Goal: Information Seeking & Learning: Learn about a topic

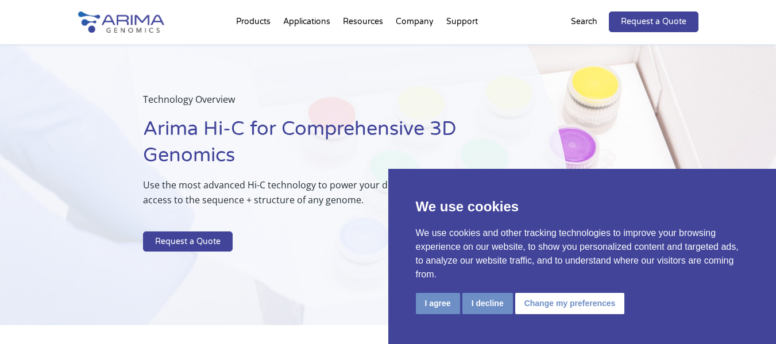
scroll to position [46, 0]
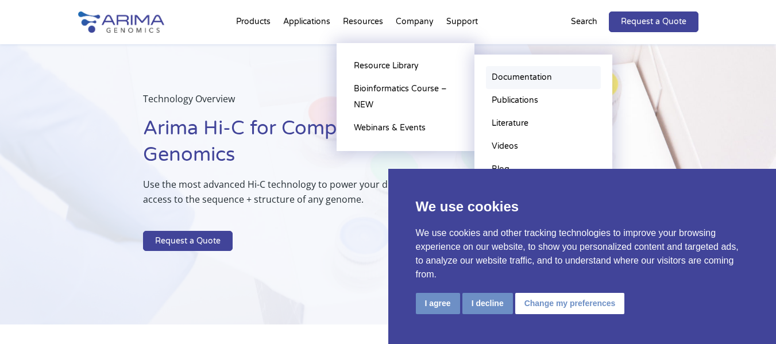
click at [529, 83] on link "Documentation" at bounding box center [543, 77] width 115 height 23
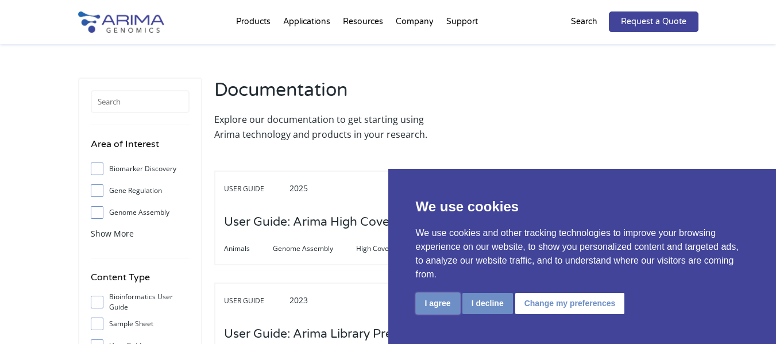
click at [433, 297] on button "I agree" at bounding box center [438, 303] width 44 height 21
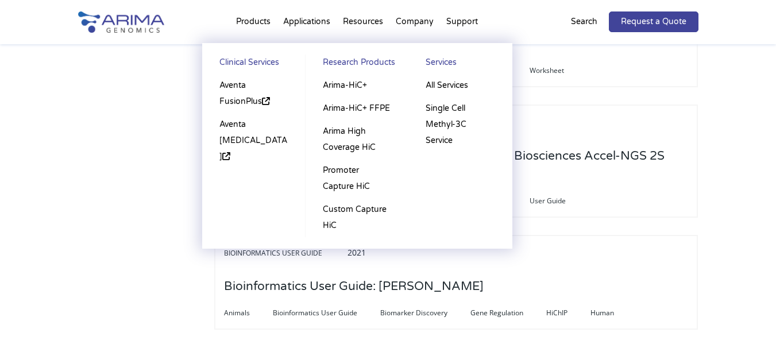
scroll to position [1700, 0]
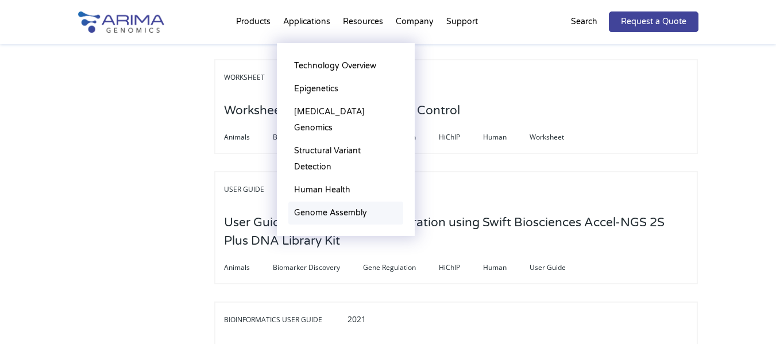
click at [331, 202] on link "Genome Assembly" at bounding box center [345, 213] width 115 height 23
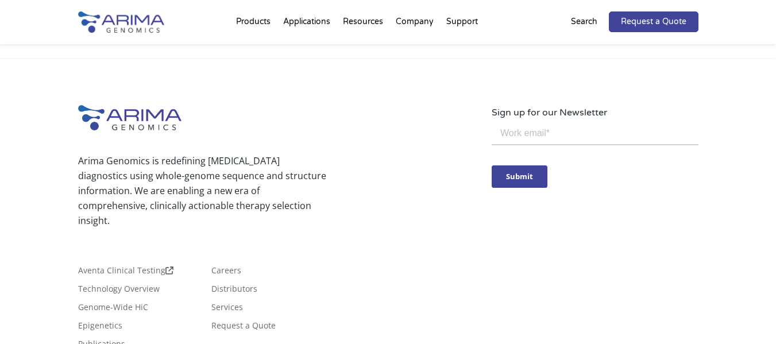
scroll to position [3452, 0]
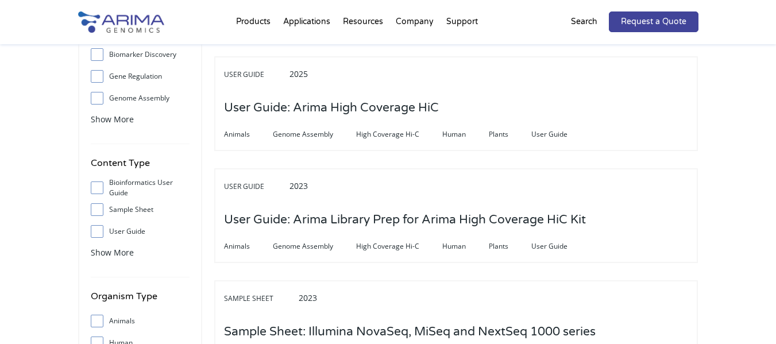
scroll to position [138, 0]
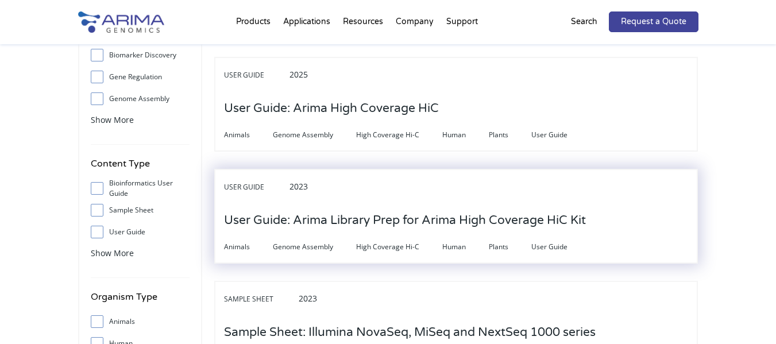
click at [546, 220] on h3 "User Guide: Arima Library Prep for Arima High Coverage HiC Kit" at bounding box center [405, 221] width 362 height 36
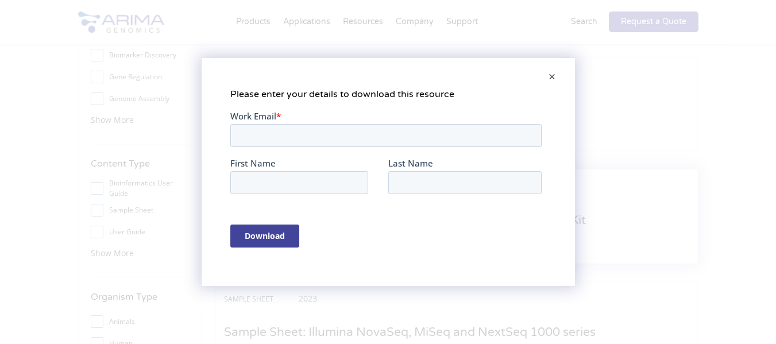
scroll to position [0, 0]
drag, startPoint x: 547, startPoint y: 69, endPoint x: 536, endPoint y: 87, distance: 21.1
click at [547, 72] on span at bounding box center [551, 78] width 23 height 28
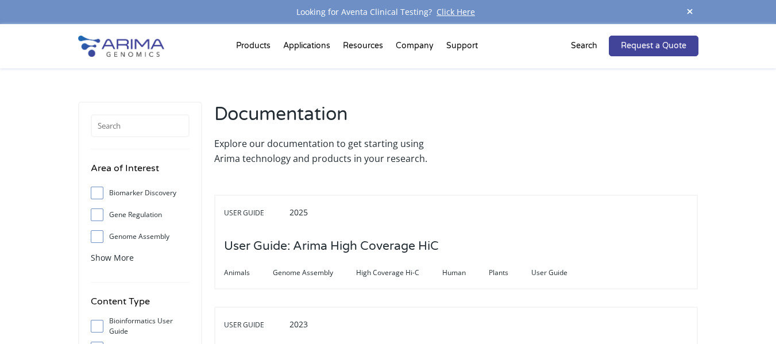
click at [579, 56] on div "Search" at bounding box center [590, 46] width 38 height 21
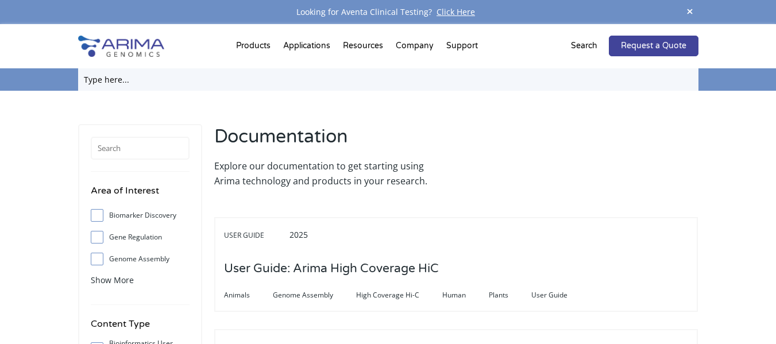
click at [106, 80] on input "text" at bounding box center [388, 79] width 620 height 22
type input "adapter arima"
click input "Search" at bounding box center [0, 0] width 0 height 0
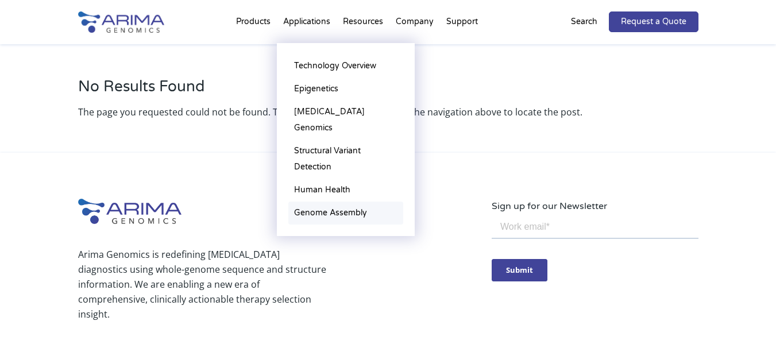
click at [328, 202] on link "Genome Assembly" at bounding box center [345, 213] width 115 height 23
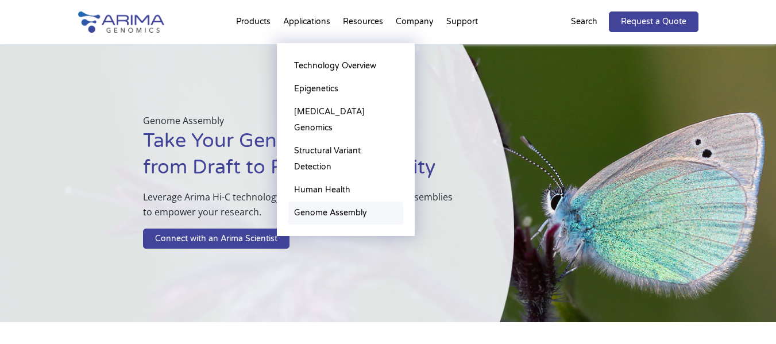
click at [330, 202] on link "Genome Assembly" at bounding box center [345, 213] width 115 height 23
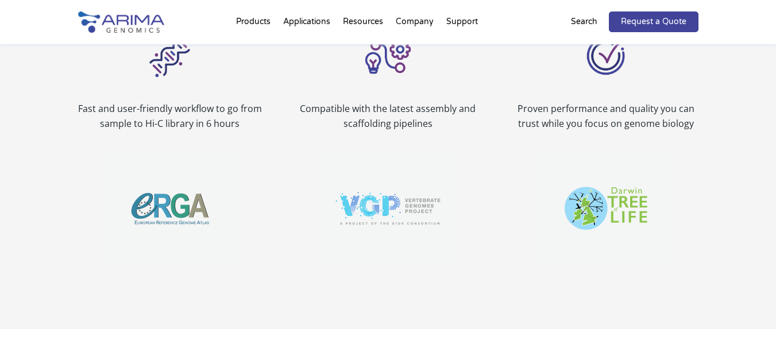
scroll to position [873, 0]
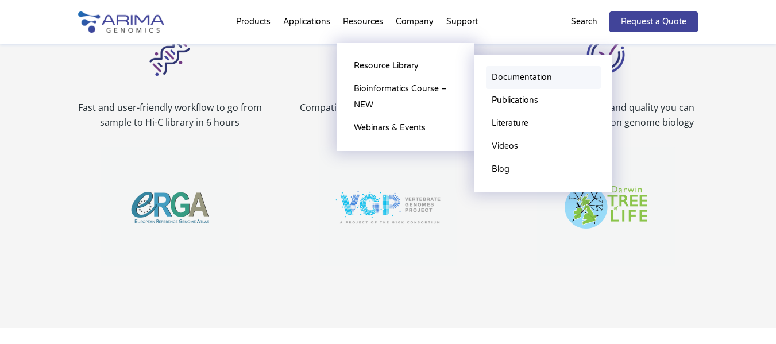
click at [545, 78] on link "Documentation" at bounding box center [543, 77] width 115 height 23
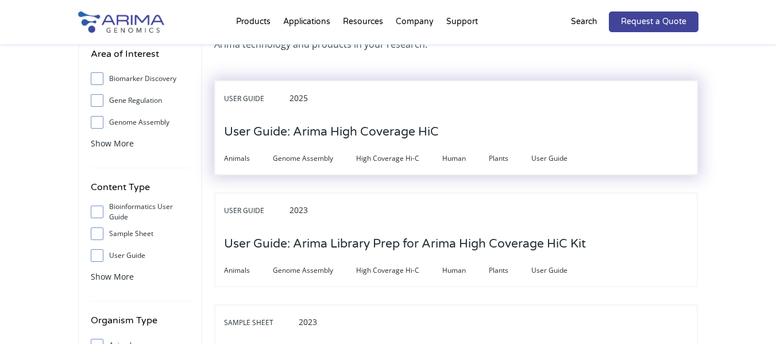
scroll to position [92, 0]
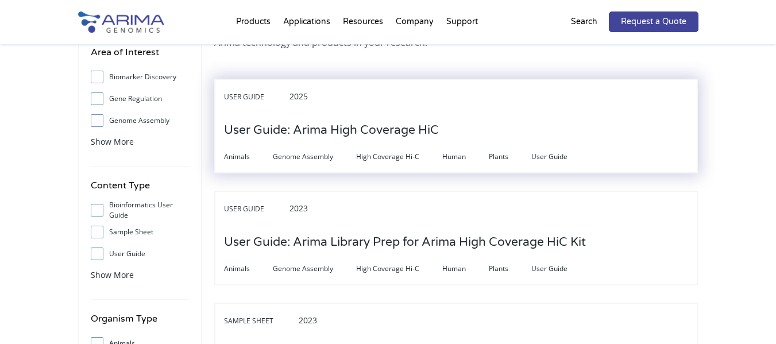
click at [549, 160] on span "User Guide" at bounding box center [560, 157] width 59 height 14
click at [351, 134] on h3 "User Guide: Arima High Coverage HiC" at bounding box center [331, 131] width 215 height 36
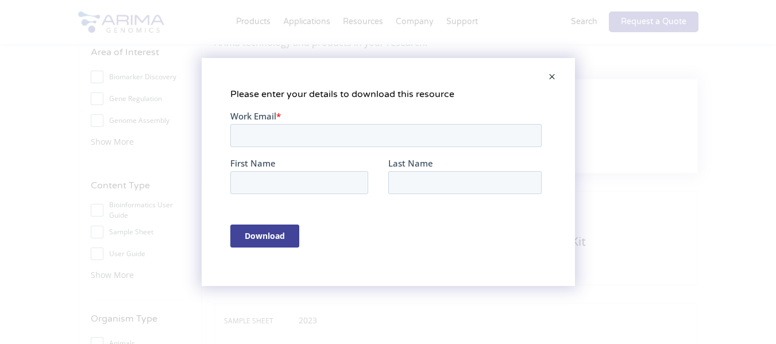
scroll to position [0, 0]
click at [352, 142] on input "Work Email *" at bounding box center [385, 135] width 311 height 23
type input "larissaresende33@gmail.com"
type input "Larissa"
type input "Carvalho"
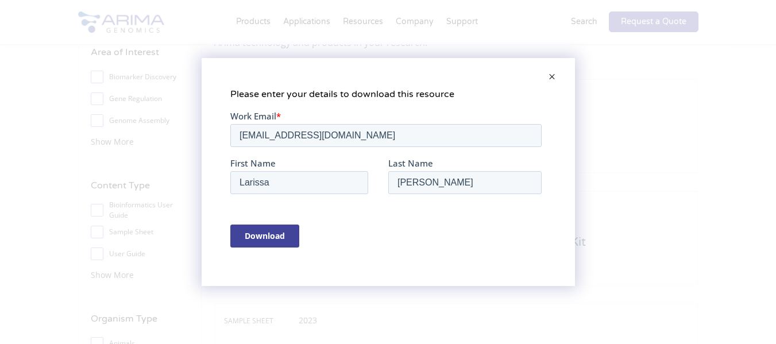
type input "larissaresende33@gmail.com"
click at [260, 237] on input "Download" at bounding box center [264, 235] width 69 height 23
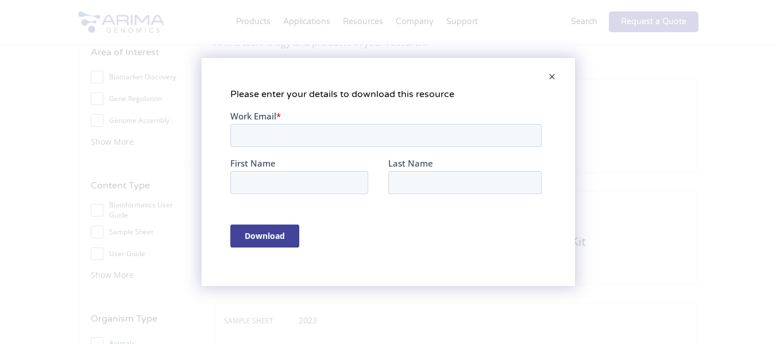
click at [548, 79] on span at bounding box center [551, 78] width 23 height 28
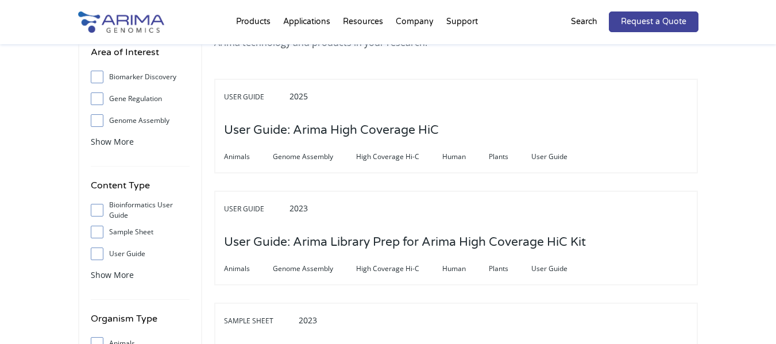
click at [97, 124] on input "Genome Assembly" at bounding box center [96, 120] width 7 height 7
checkbox input "true"
click at [98, 210] on input "Bioinformatics User Guide" at bounding box center [96, 209] width 7 height 7
checkbox input "true"
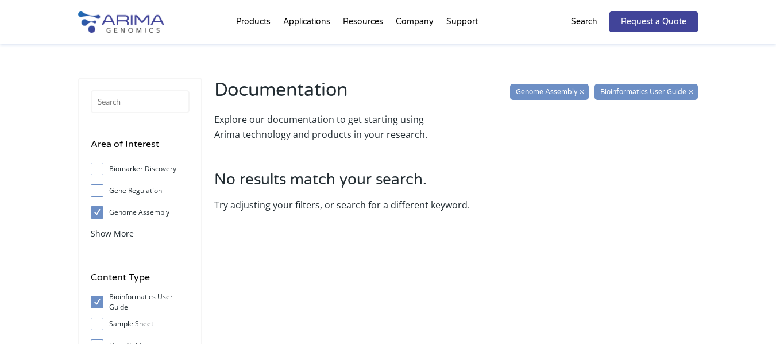
click at [95, 210] on input "Genome Assembly" at bounding box center [96, 211] width 7 height 7
checkbox input "false"
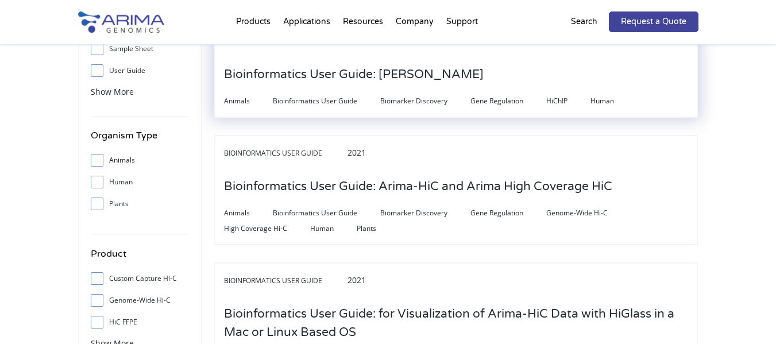
scroll to position [276, 0]
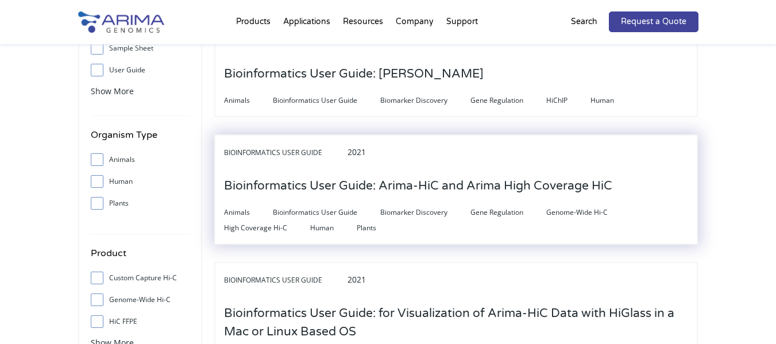
click at [432, 191] on h3 "Bioinformatics User Guide: Arima-HiC and Arima High Coverage HiC" at bounding box center [418, 186] width 388 height 36
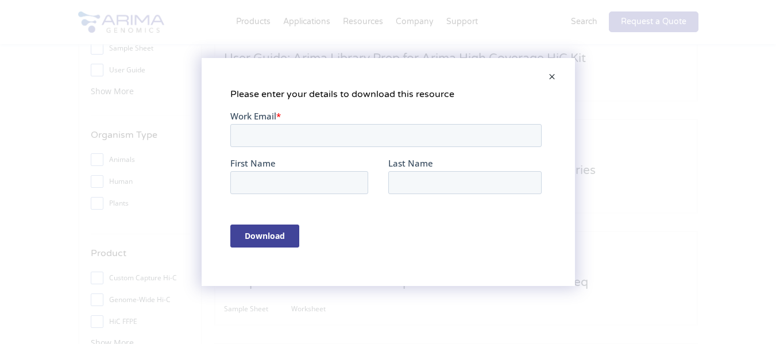
scroll to position [0, 0]
click at [555, 79] on span at bounding box center [551, 78] width 23 height 28
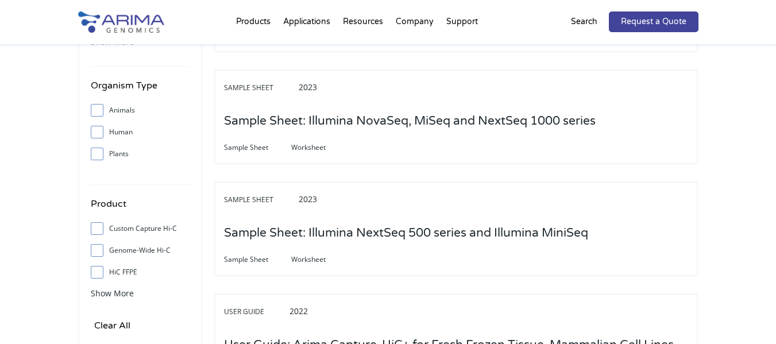
scroll to position [322, 0]
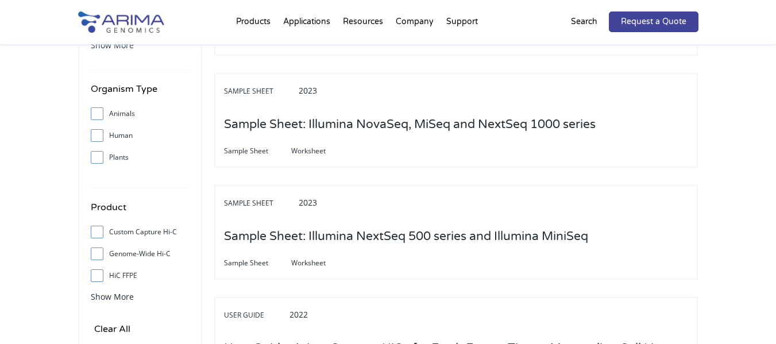
click at [99, 157] on input "Plants" at bounding box center [96, 156] width 7 height 7
checkbox input "true"
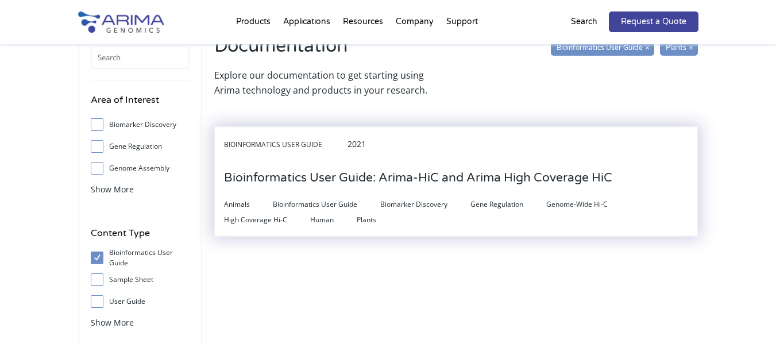
scroll to position [46, 0]
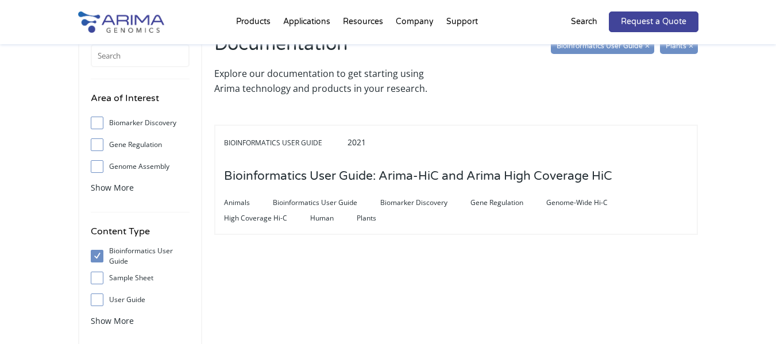
click at [161, 167] on label "Genome Assembly" at bounding box center [140, 166] width 99 height 17
click at [100, 167] on input "Genome Assembly" at bounding box center [96, 165] width 7 height 7
checkbox input "true"
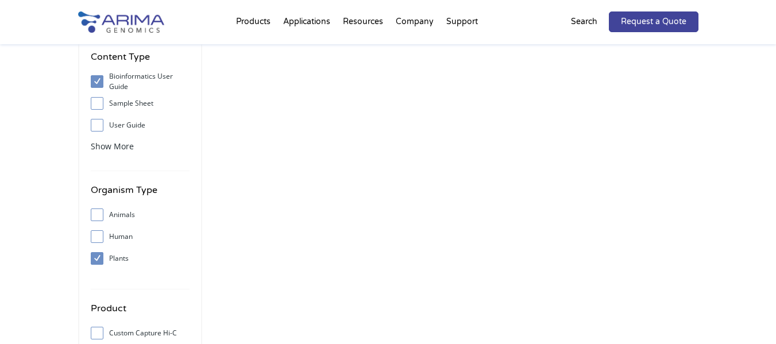
scroll to position [230, 0]
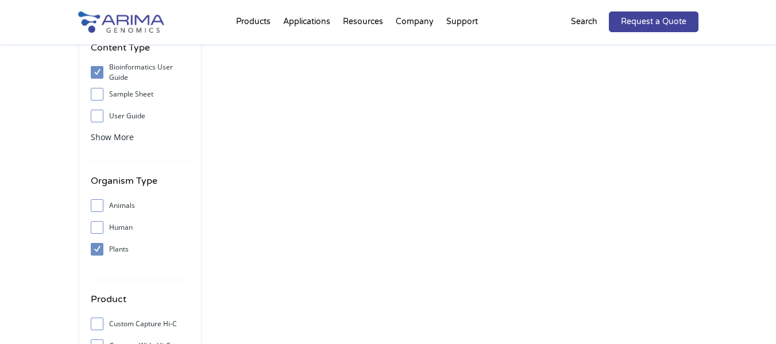
click at [106, 247] on span at bounding box center [100, 249] width 18 height 13
click at [100, 247] on input "Plants" at bounding box center [96, 248] width 7 height 7
checkbox input "false"
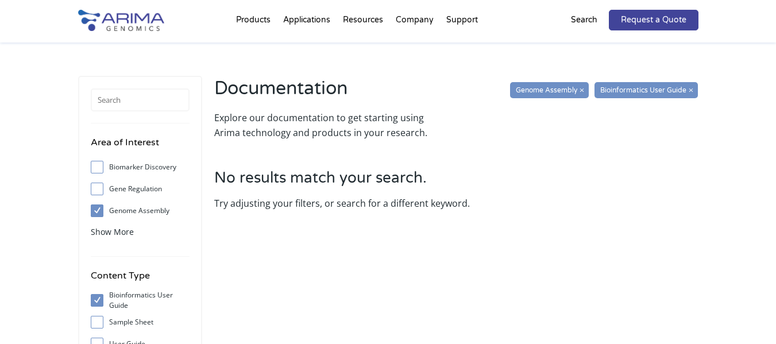
scroll to position [0, 0]
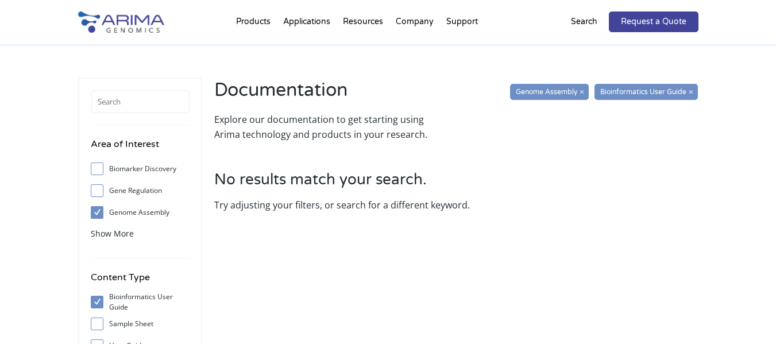
click at [103, 204] on label "Genome Assembly" at bounding box center [140, 212] width 99 height 17
click at [100, 208] on input "Genome Assembly" at bounding box center [96, 211] width 7 height 7
checkbox input "false"
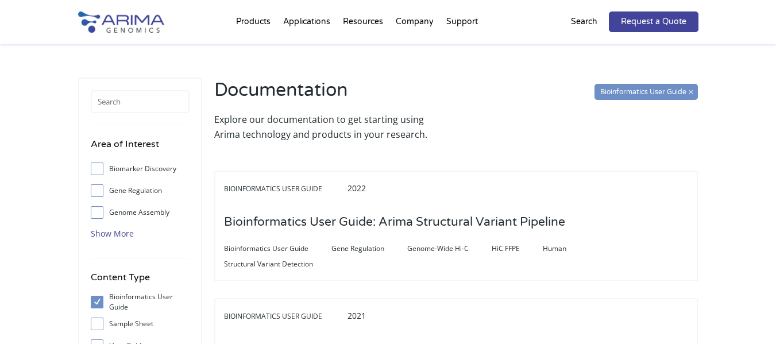
click at [111, 234] on span "Show More" at bounding box center [112, 233] width 43 height 11
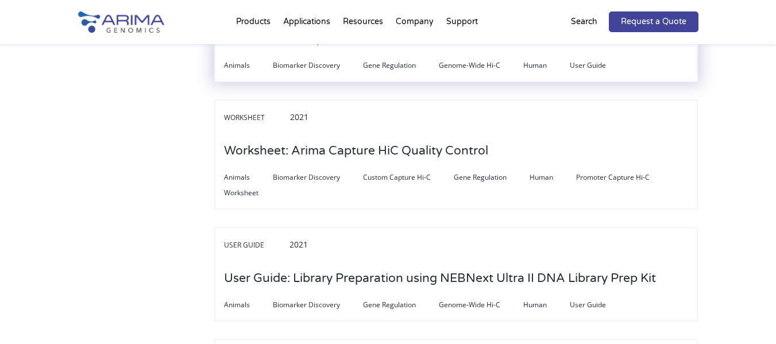
scroll to position [1378, 0]
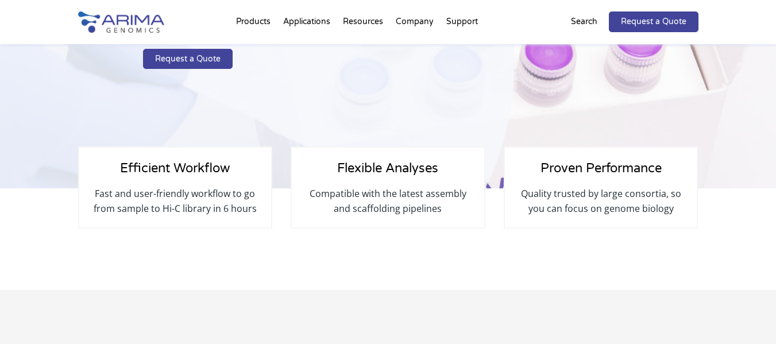
scroll to position [230, 0]
